Goal: Navigation & Orientation: Find specific page/section

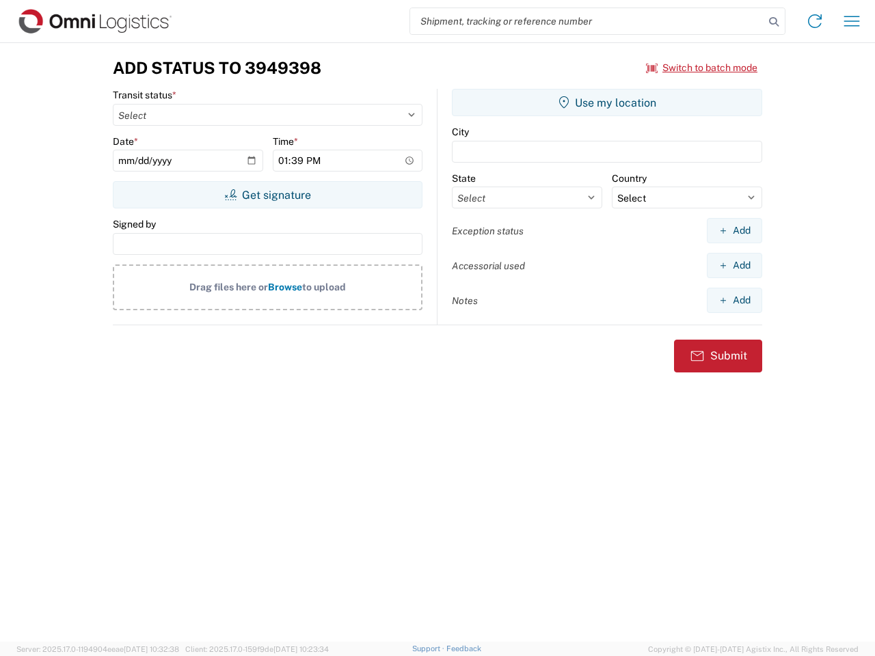
click at [587, 21] on input "search" at bounding box center [587, 21] width 354 height 26
click at [774, 22] on icon at bounding box center [773, 21] width 19 height 19
click at [815, 21] on icon at bounding box center [815, 21] width 22 height 22
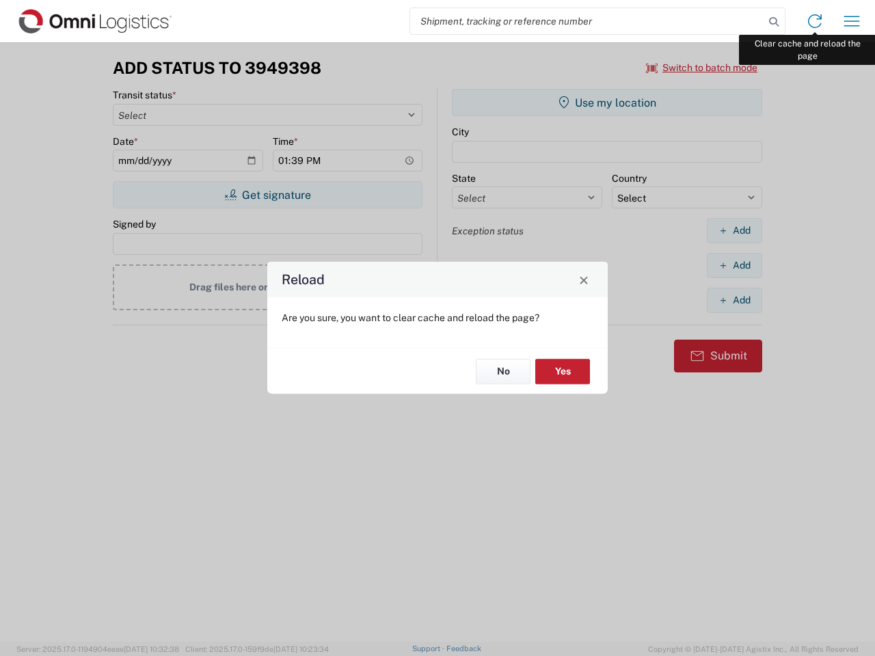
click at [851, 21] on div "Reload Are you sure, you want to clear cache and reload the page? No Yes" at bounding box center [437, 328] width 875 height 656
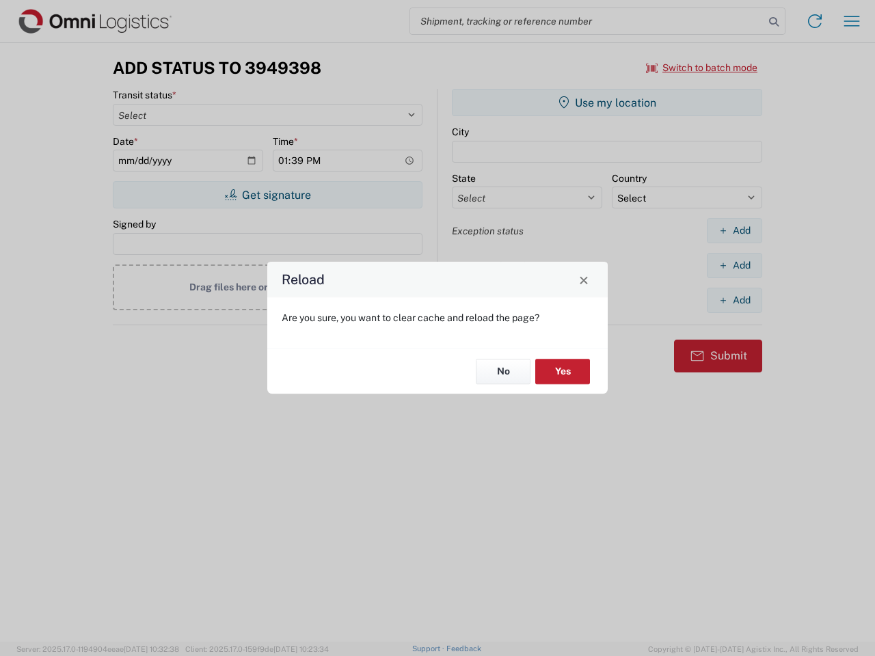
click at [702, 68] on div "Reload Are you sure, you want to clear cache and reload the page? No Yes" at bounding box center [437, 328] width 875 height 656
click at [267, 195] on div "Reload Are you sure, you want to clear cache and reload the page? No Yes" at bounding box center [437, 328] width 875 height 656
click at [607, 102] on div "Reload Are you sure, you want to clear cache and reload the page? No Yes" at bounding box center [437, 328] width 875 height 656
click at [734, 230] on div "Reload Are you sure, you want to clear cache and reload the page? No Yes" at bounding box center [437, 328] width 875 height 656
click at [734, 265] on div "Reload Are you sure, you want to clear cache and reload the page? No Yes" at bounding box center [437, 328] width 875 height 656
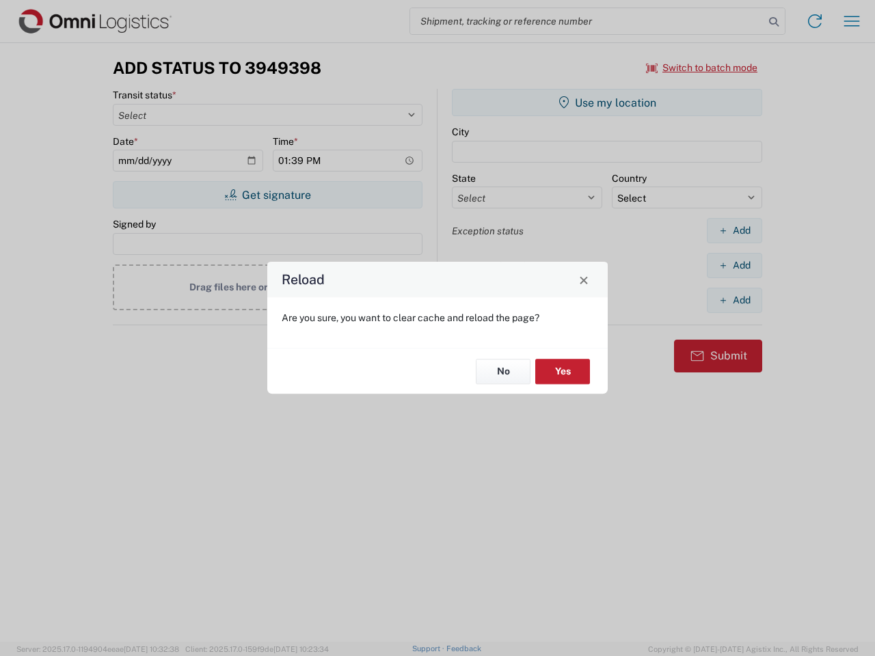
click at [734, 300] on div "Reload Are you sure, you want to clear cache and reload the page? No Yes" at bounding box center [437, 328] width 875 height 656
